Goal: Task Accomplishment & Management: Complete application form

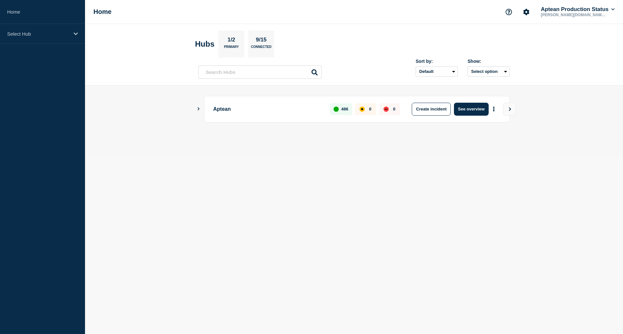
click at [199, 109] on icon "Show Connected Hubs" at bounding box center [198, 108] width 4 height 3
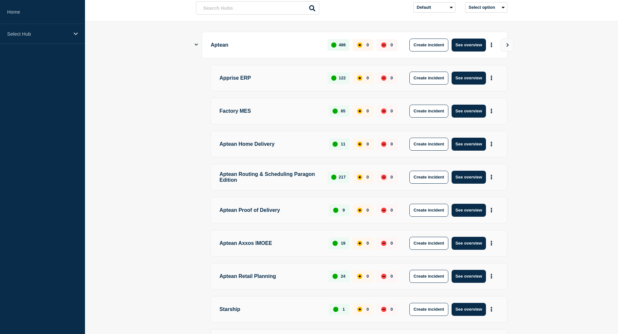
scroll to position [65, 0]
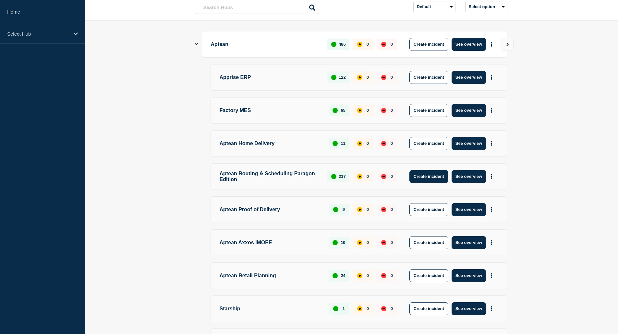
click at [428, 176] on button "Create incident" at bounding box center [428, 176] width 39 height 13
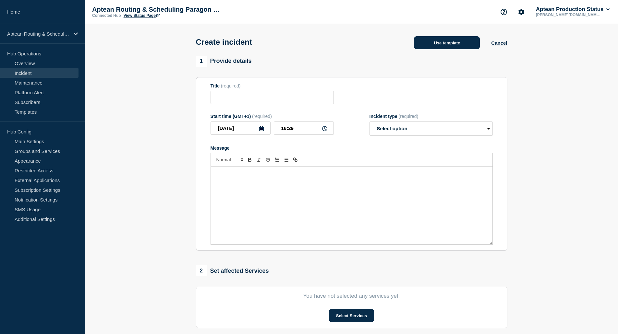
click at [431, 47] on button "Use template" at bounding box center [447, 42] width 66 height 13
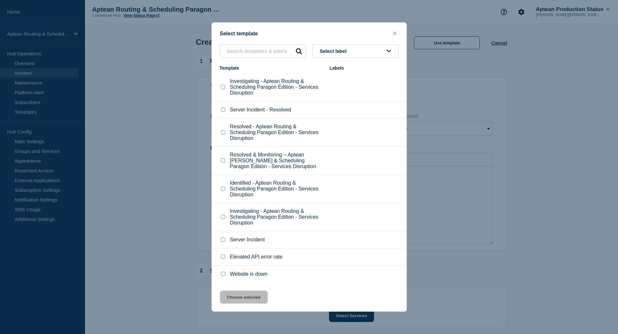
click at [258, 93] on p "Investigating - Aptean Routing & Scheduling Paragon Edition - Services Disrupti…" at bounding box center [276, 87] width 93 height 18
click at [217, 93] on li "Investigating - Aptean Routing & Scheduling Paragon Edition - Services Disrupti…" at bounding box center [309, 87] width 195 height 28
click at [223, 89] on input "Investigating - Aptean Routing & Scheduling Paragon Edition - Services Disrupti…" at bounding box center [223, 87] width 4 height 4
checkbox input "true"
click at [229, 297] on button "Choose selected" at bounding box center [244, 297] width 48 height 13
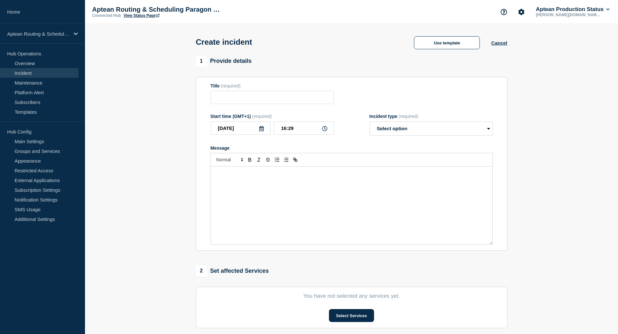
type input "Investigating - Aptean Routing & Scheduling Paragon Edition - Services Disrupti…"
select select "investigating"
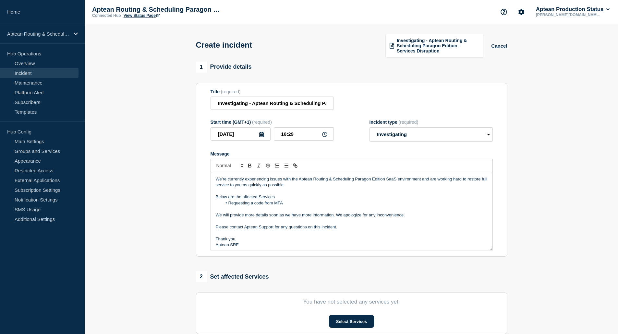
drag, startPoint x: 290, startPoint y: 201, endPoint x: 230, endPoint y: 203, distance: 60.7
click at [230, 203] on li "Requesting a code from MFA" at bounding box center [355, 203] width 266 height 6
click at [326, 135] on icon at bounding box center [324, 134] width 5 height 5
click at [299, 127] on input "16:29" at bounding box center [304, 133] width 60 height 13
click at [282, 134] on input "16:29" at bounding box center [304, 133] width 60 height 13
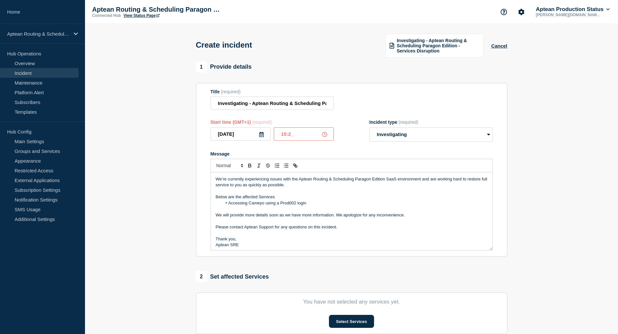
type input "15:21"
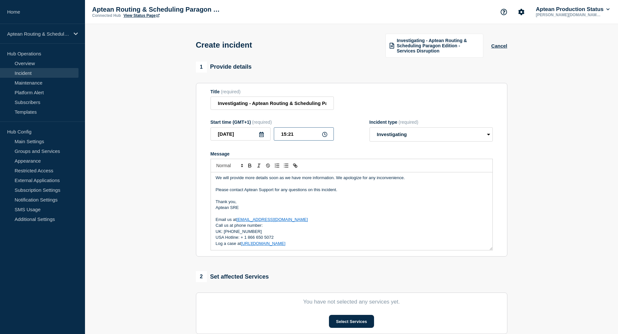
scroll to position [38, 0]
click at [366, 324] on button "Select Services" at bounding box center [351, 321] width 45 height 13
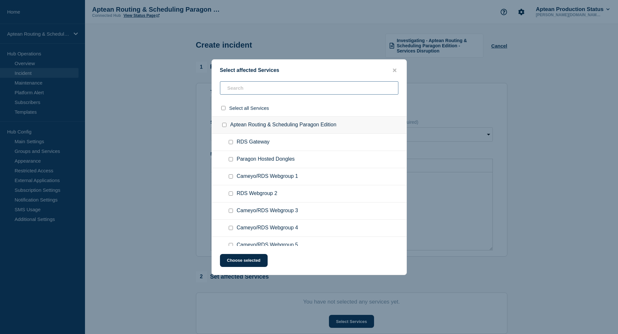
click at [302, 85] on input "text" at bounding box center [309, 87] width 178 height 13
type input "cameyt"
checkbox input "true"
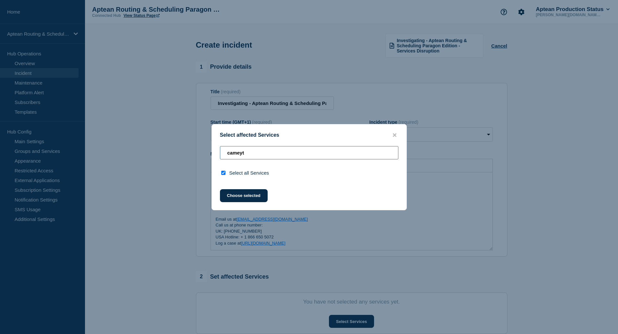
type input "[PERSON_NAME]"
checkbox input "false"
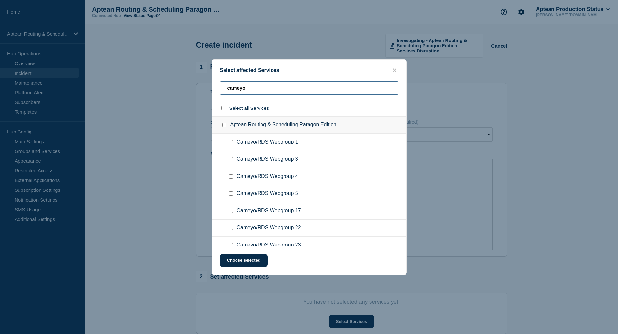
type input "cameyo"
click at [225, 125] on input "Aptean Routing & Scheduling Paragon Edition checkbox" at bounding box center [224, 125] width 4 height 4
checkbox input "true"
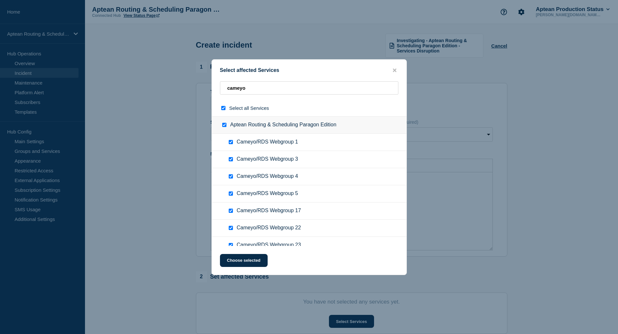
checkbox input "true"
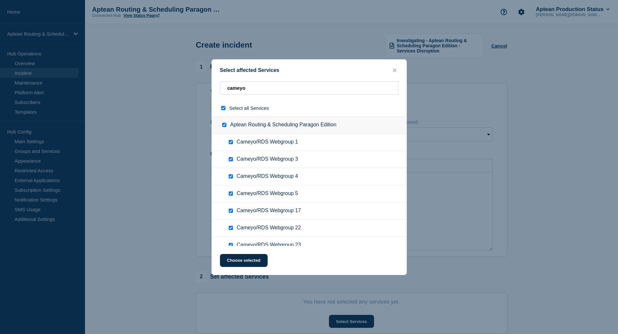
checkbox input "true"
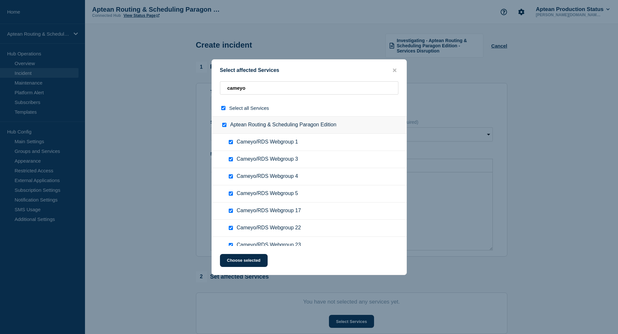
checkbox input "true"
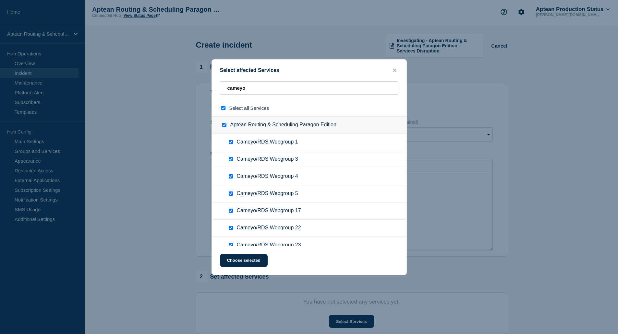
checkbox input "true"
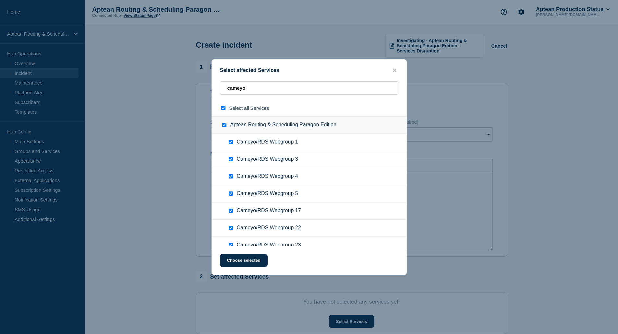
checkbox input "true"
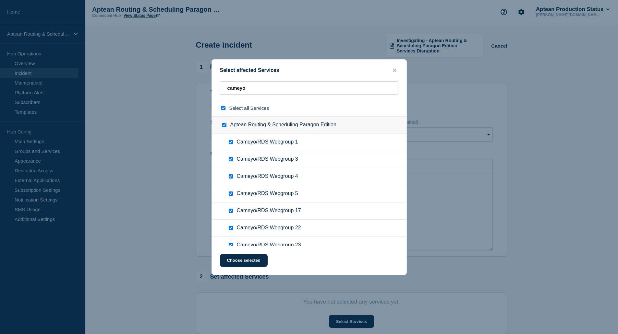
checkbox input "true"
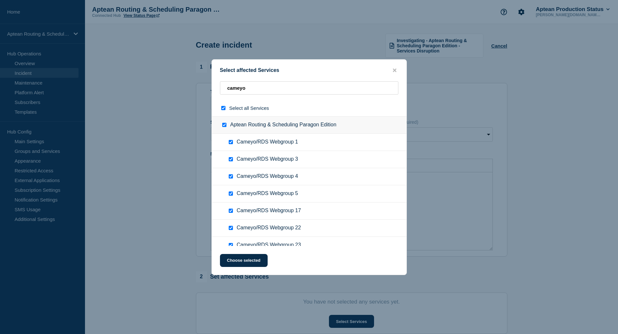
checkbox input "true"
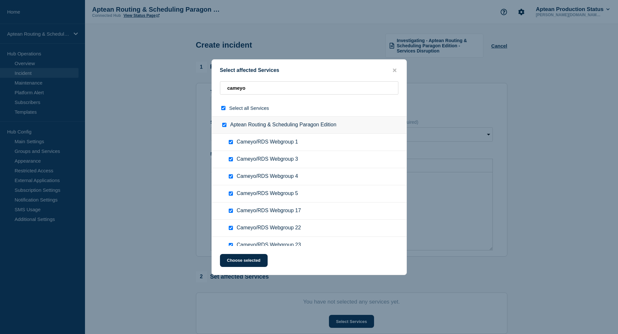
checkbox input "true"
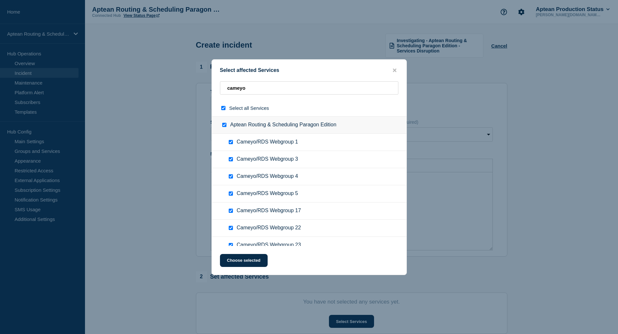
checkbox input "true"
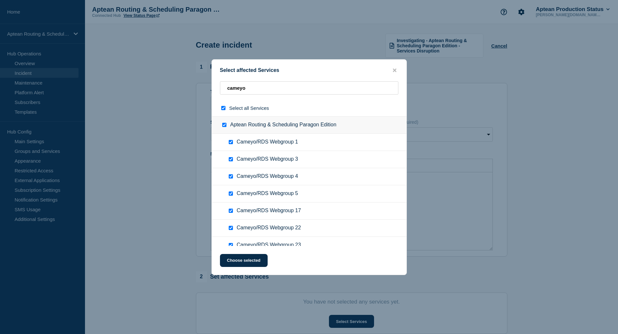
checkbox input "true"
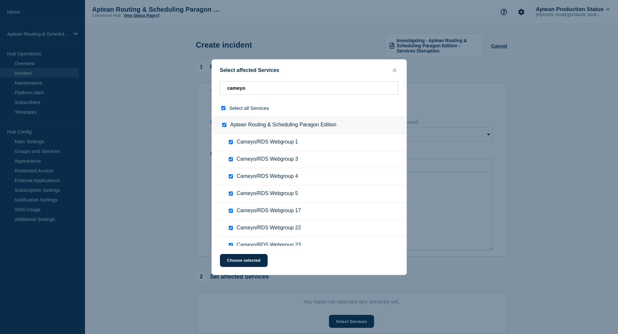
checkbox input "true"
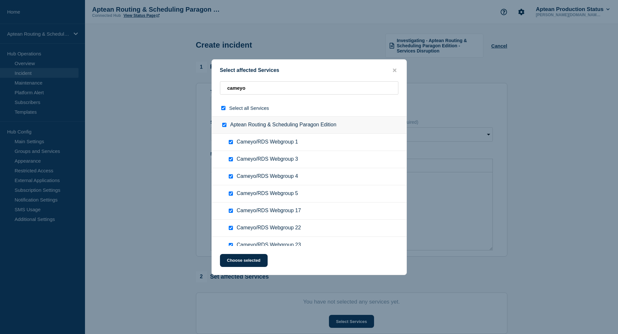
checkbox input "true"
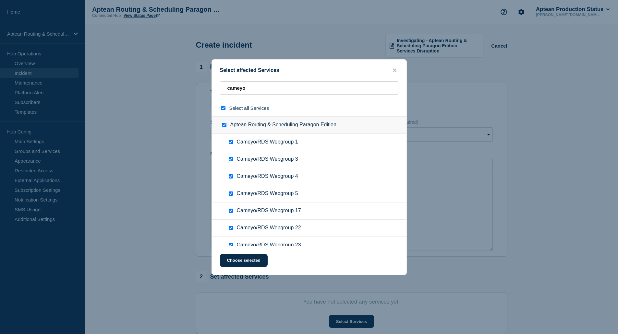
checkbox input "true"
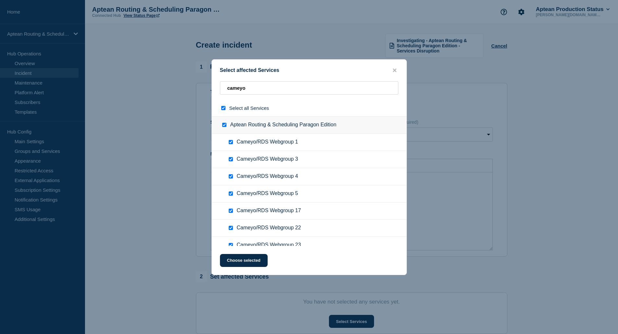
checkbox input "true"
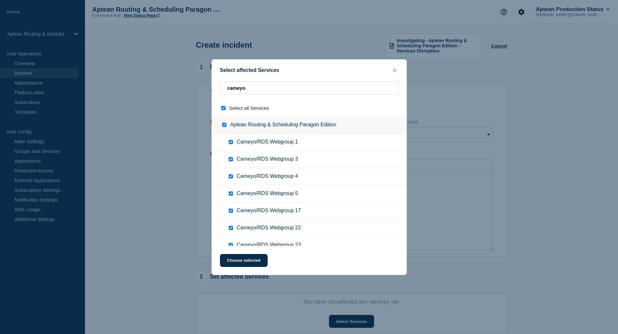
checkbox input "true"
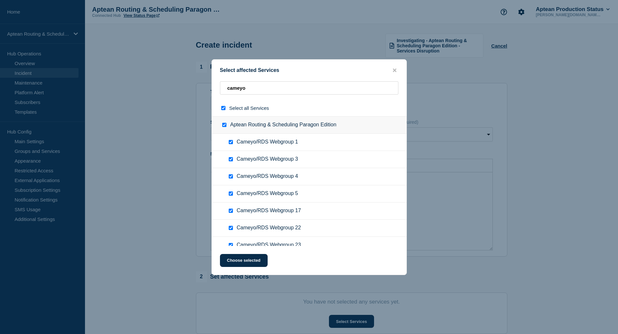
checkbox input "true"
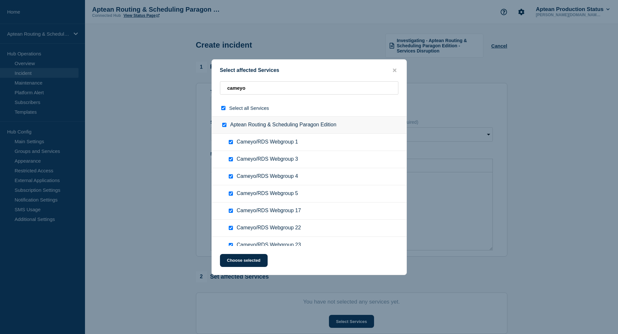
checkbox input "true"
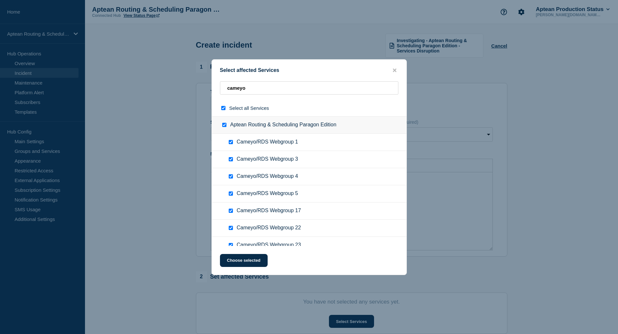
checkbox input "true"
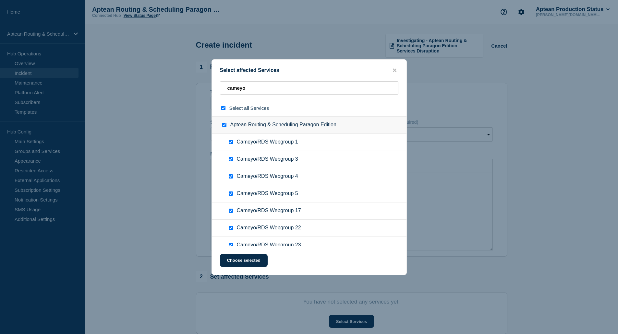
checkbox input "true"
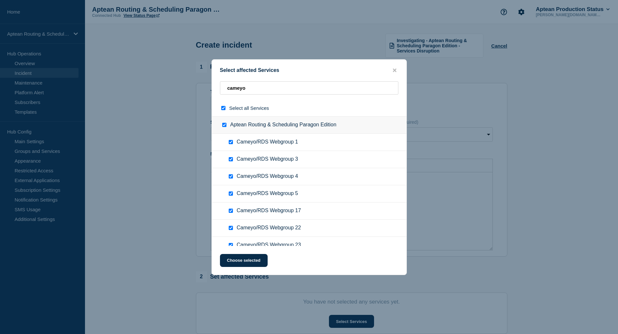
checkbox input "true"
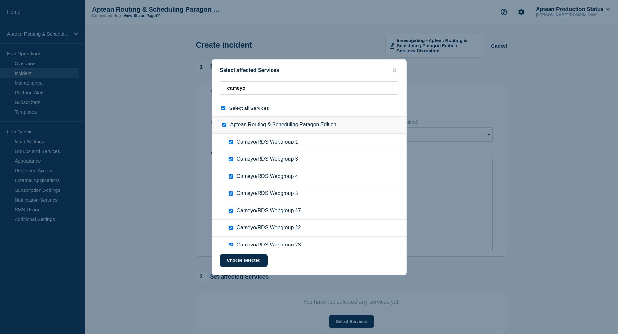
checkbox input "true"
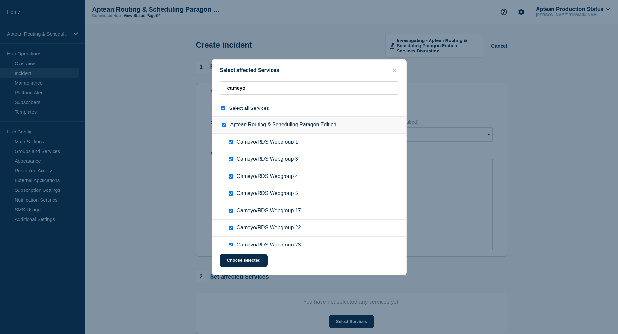
checkbox input "true"
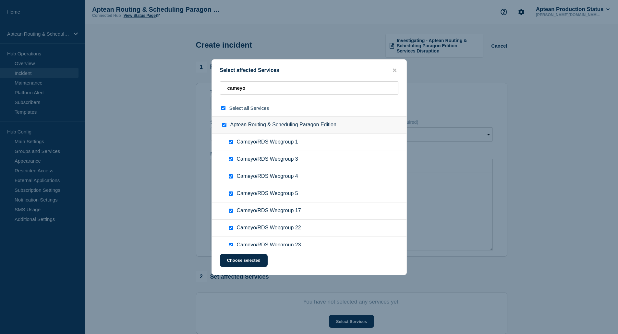
checkbox input "true"
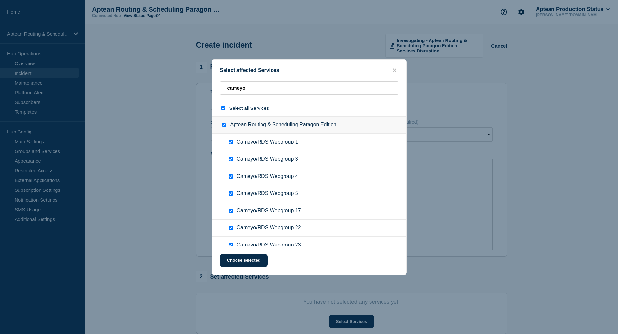
checkbox input "true"
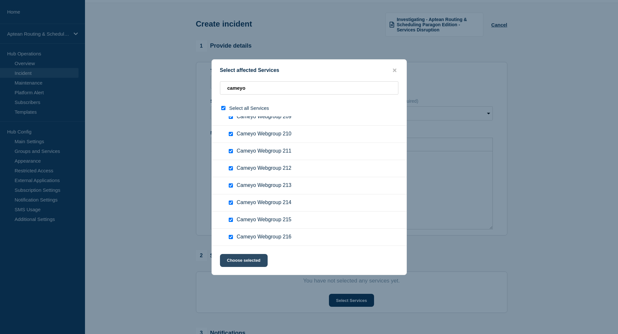
scroll to position [32, 0]
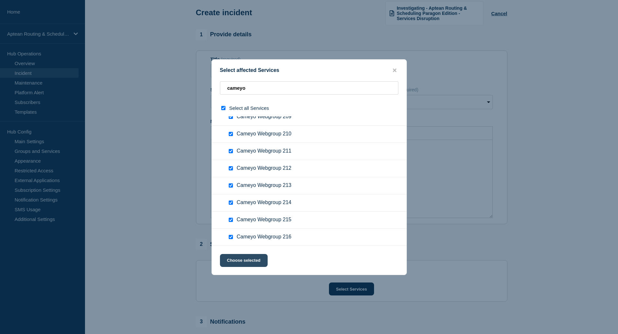
click at [259, 259] on button "Choose selected" at bounding box center [244, 260] width 48 height 13
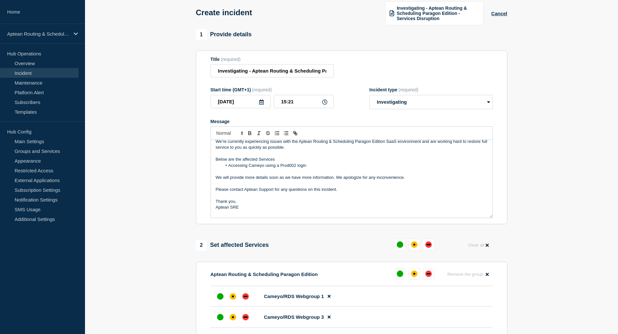
scroll to position [0, 0]
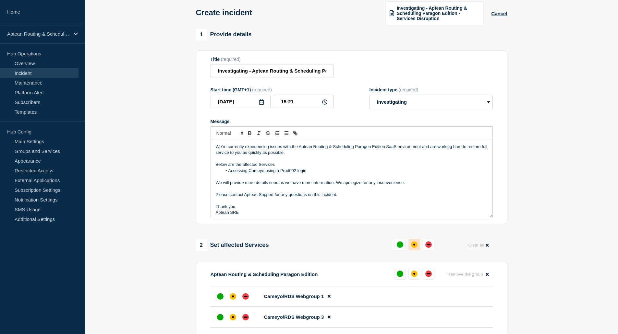
click at [414, 244] on div "affected" at bounding box center [414, 245] width 6 height 6
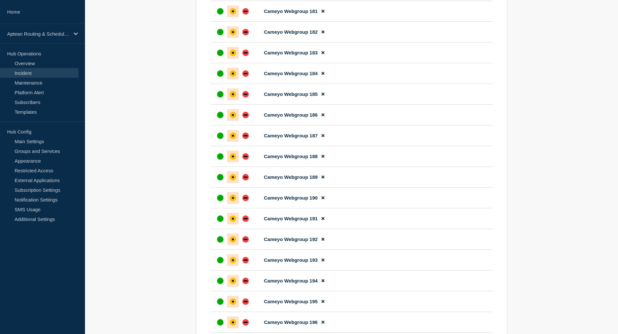
scroll to position [2649, 0]
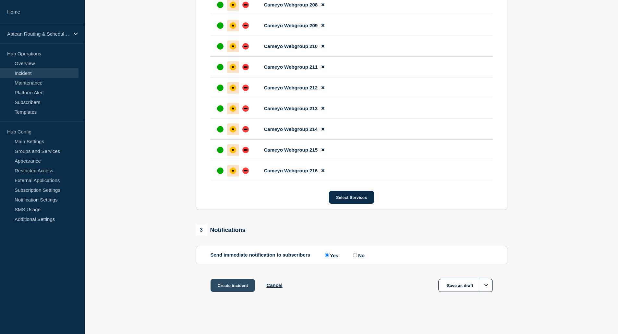
click at [224, 286] on button "Create incident" at bounding box center [232, 285] width 45 height 13
